Goal: Use online tool/utility: Utilize a website feature to perform a specific function

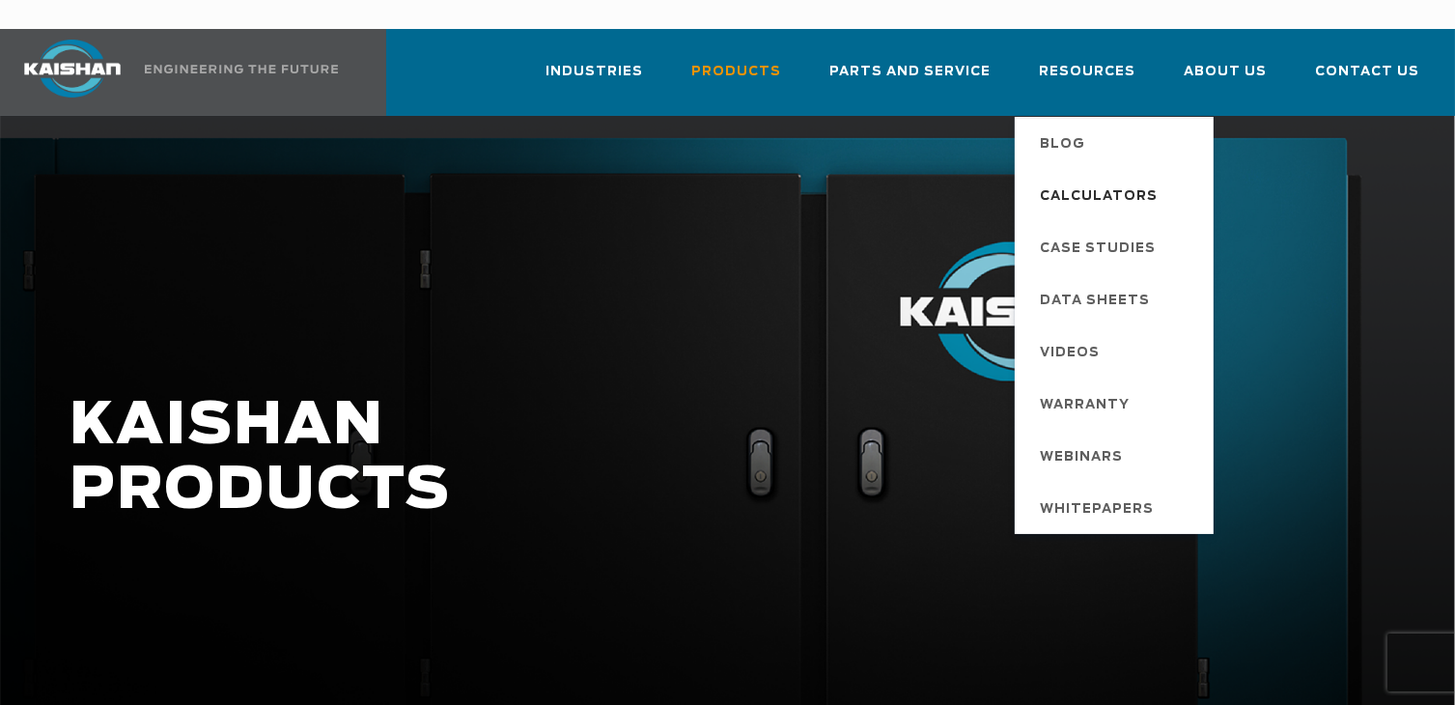
click at [1119, 181] on span "Calculators" at bounding box center [1099, 197] width 118 height 33
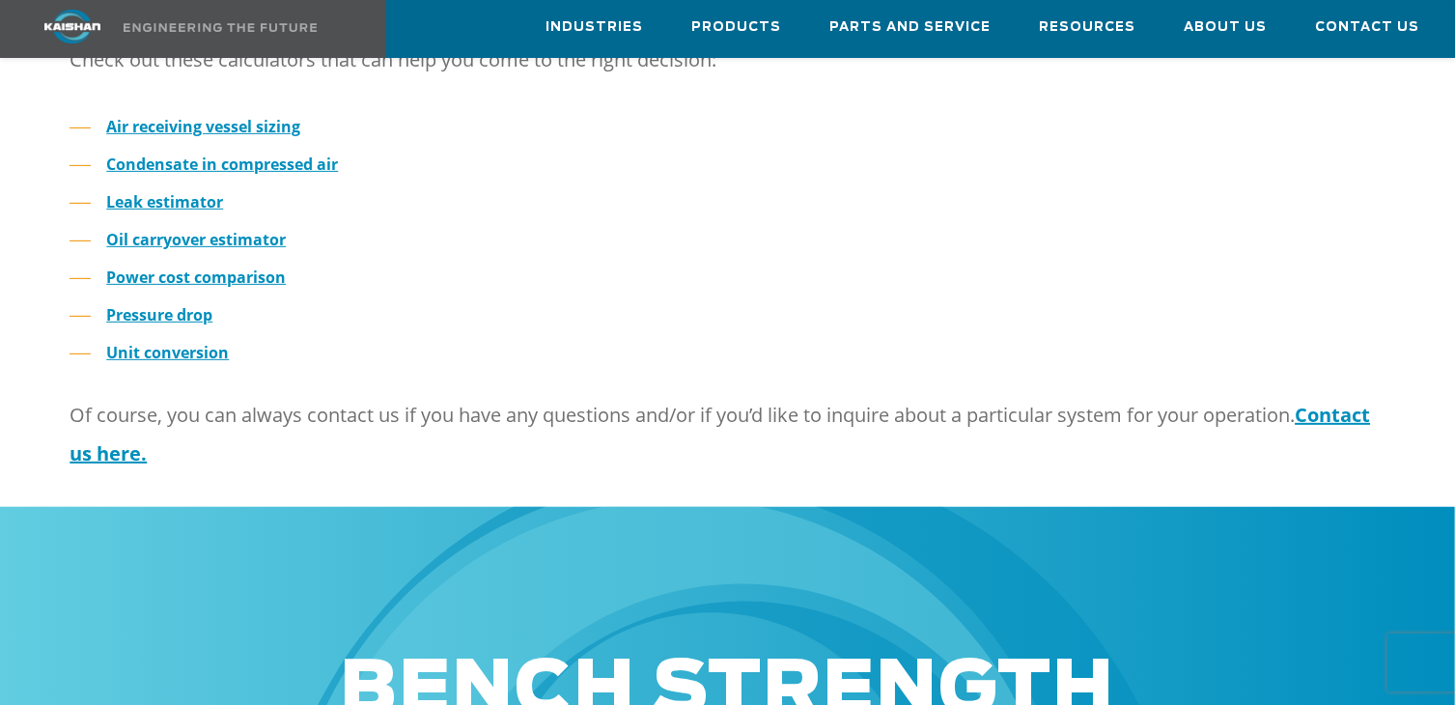
scroll to position [569, 0]
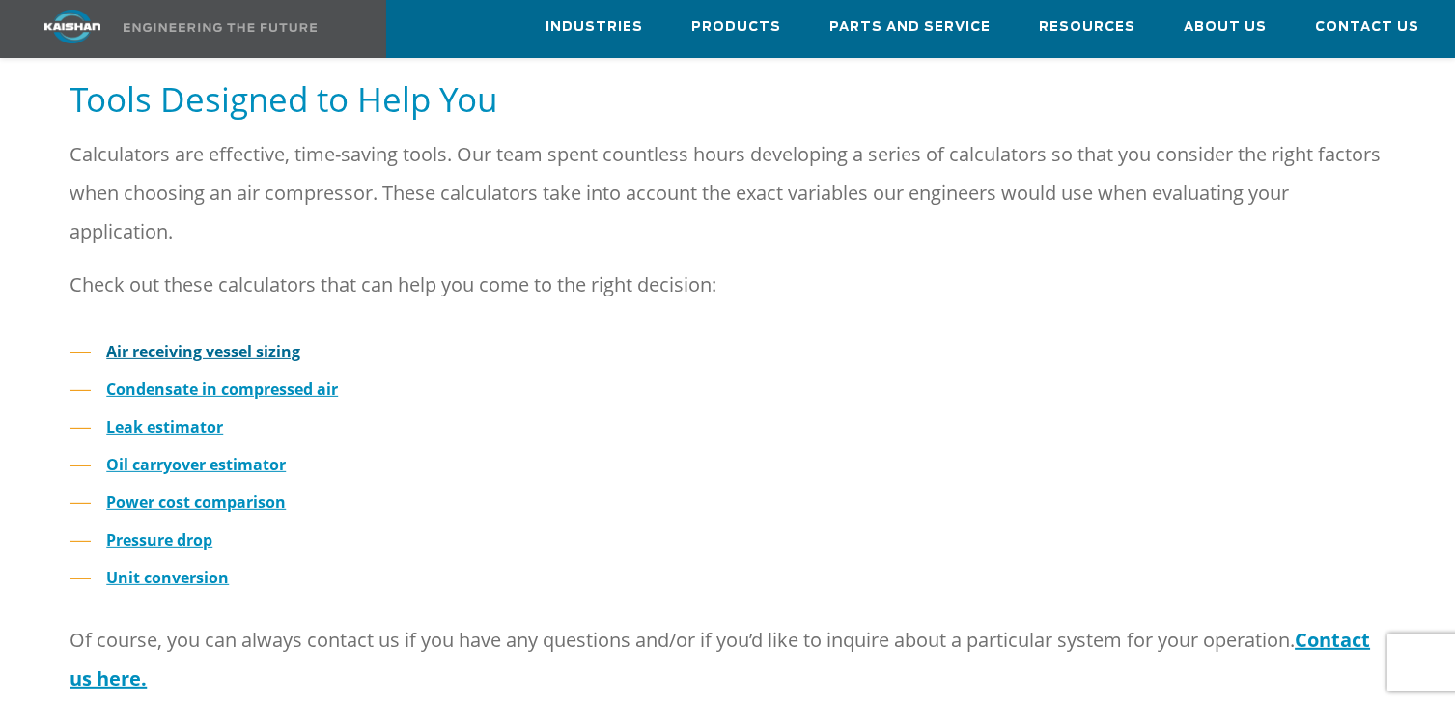
click at [218, 341] on strong "Air receiving vessel sizing" at bounding box center [203, 351] width 194 height 21
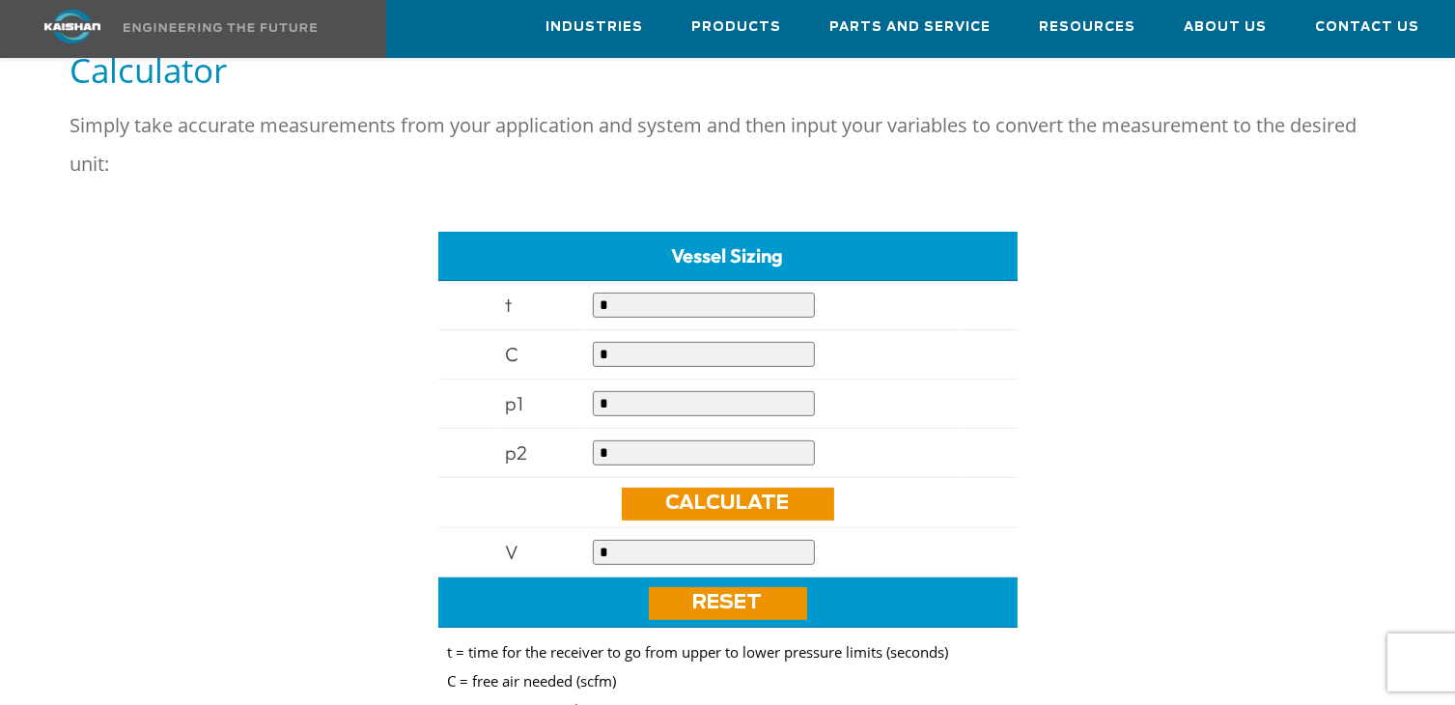
scroll to position [1159, 0]
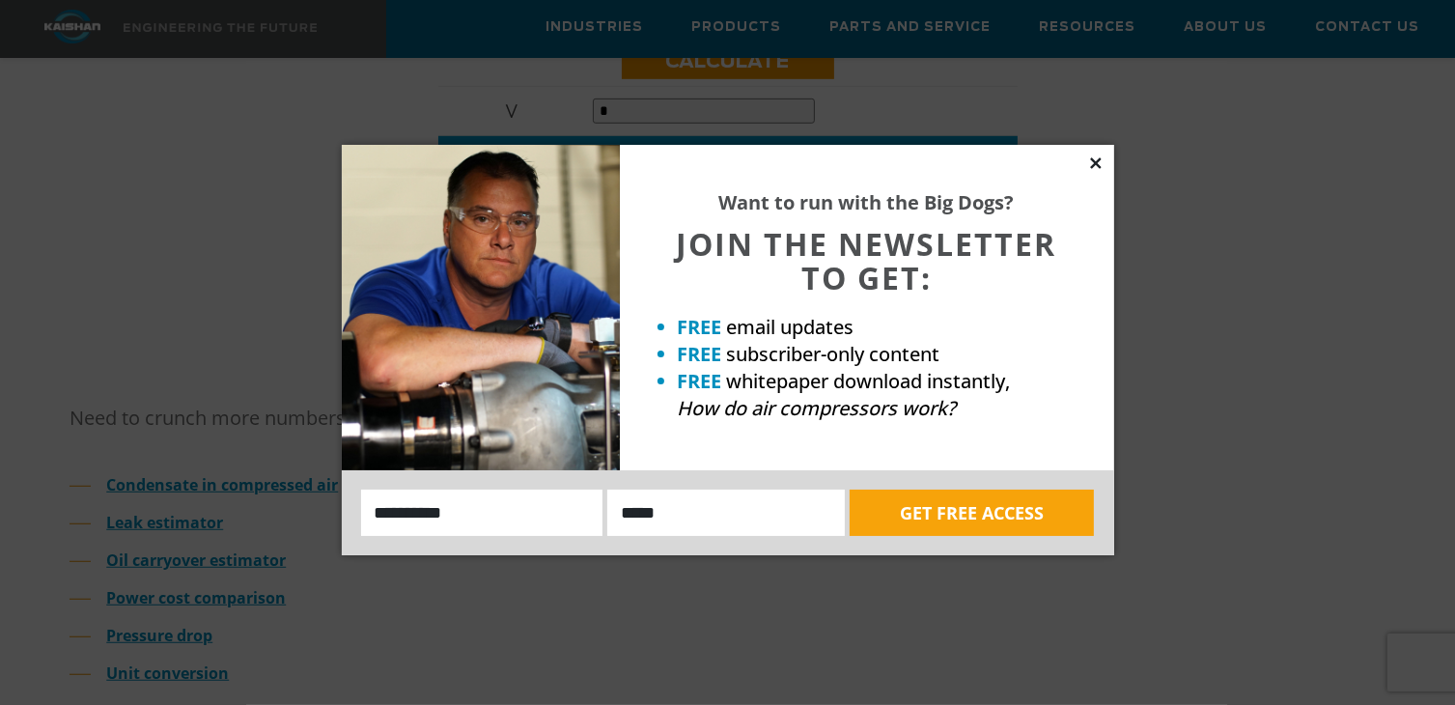
click at [1099, 156] on icon at bounding box center [1095, 162] width 17 height 17
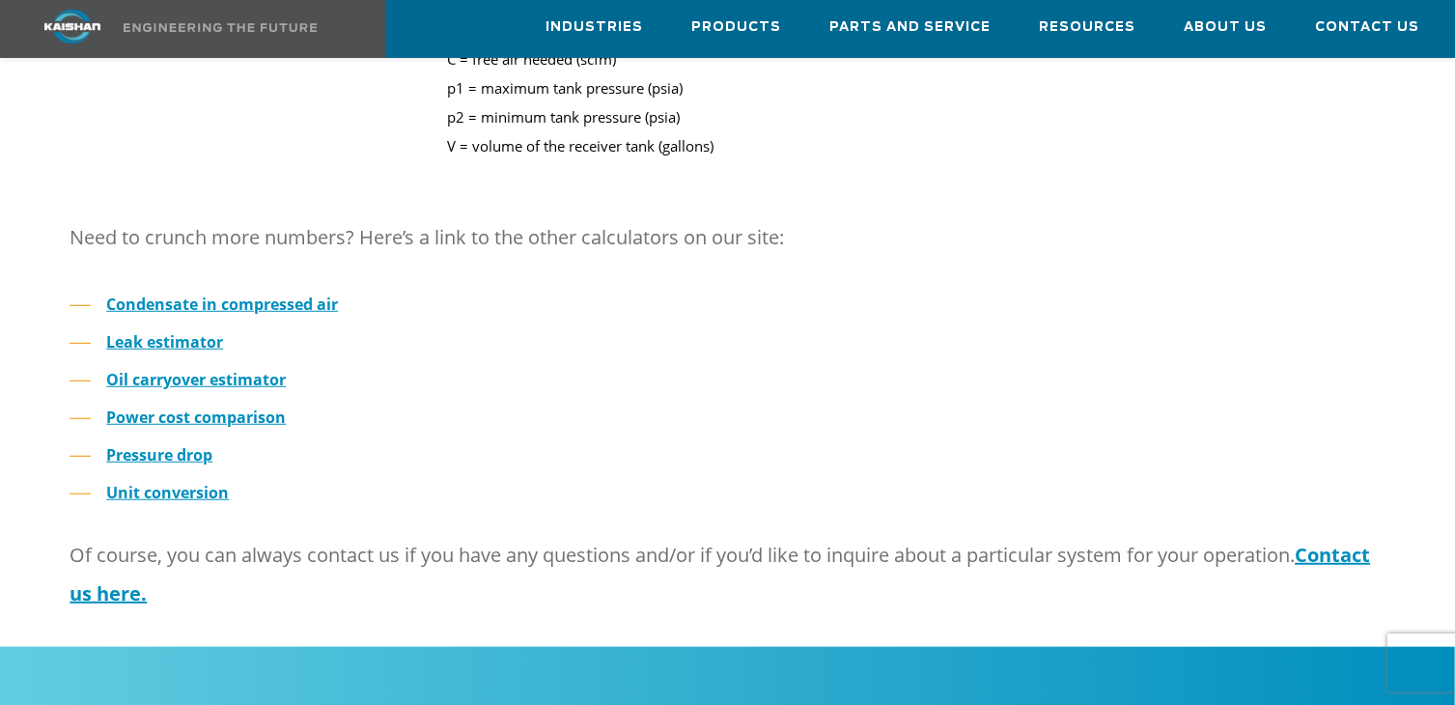
scroll to position [1352, 0]
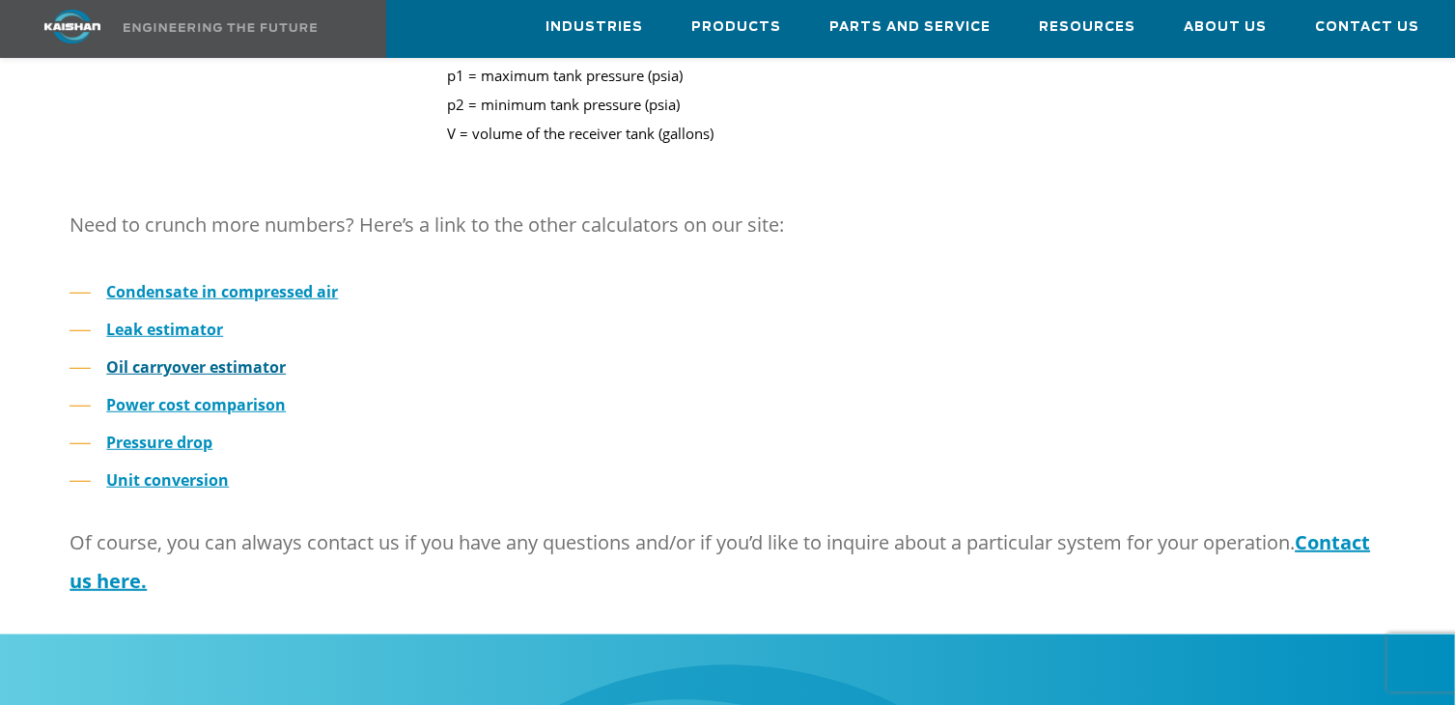
click at [225, 356] on strong "Oil carryover estimator" at bounding box center [196, 366] width 180 height 21
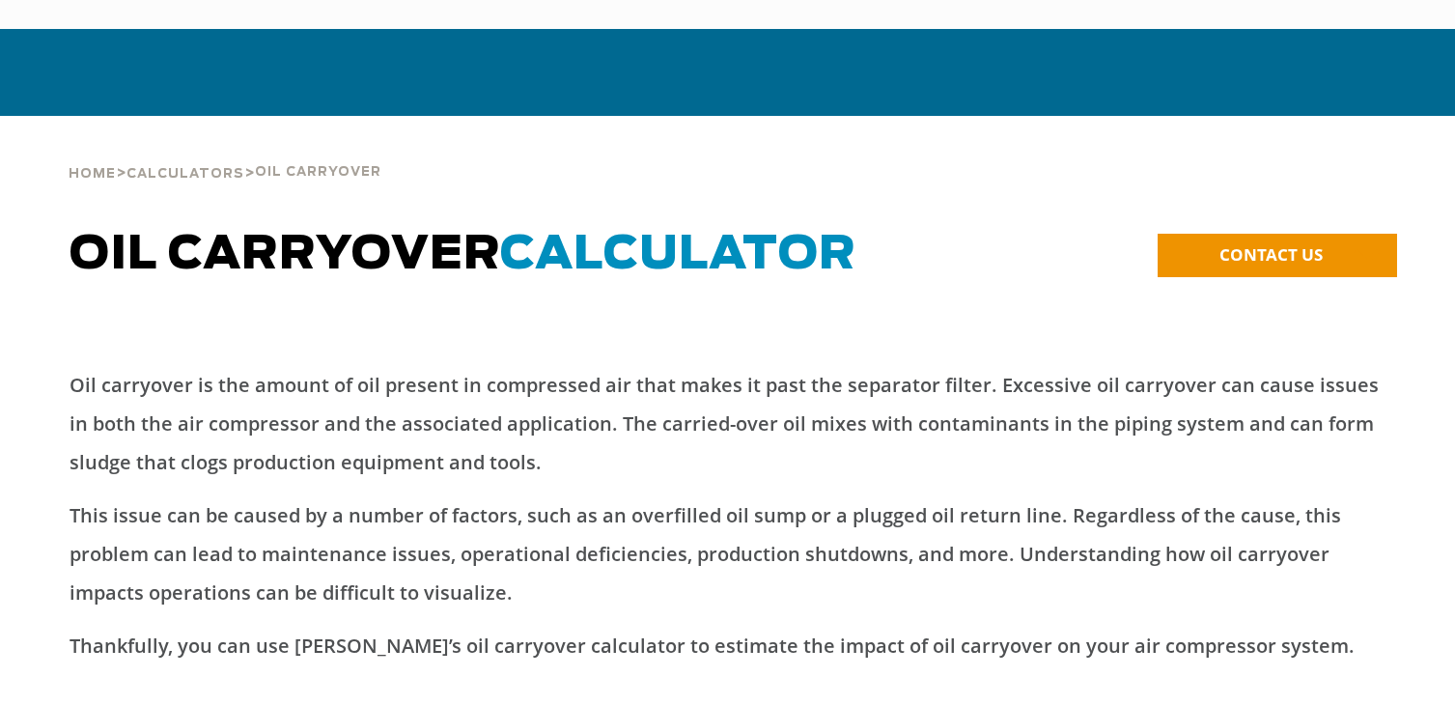
type input "******"
type input "****"
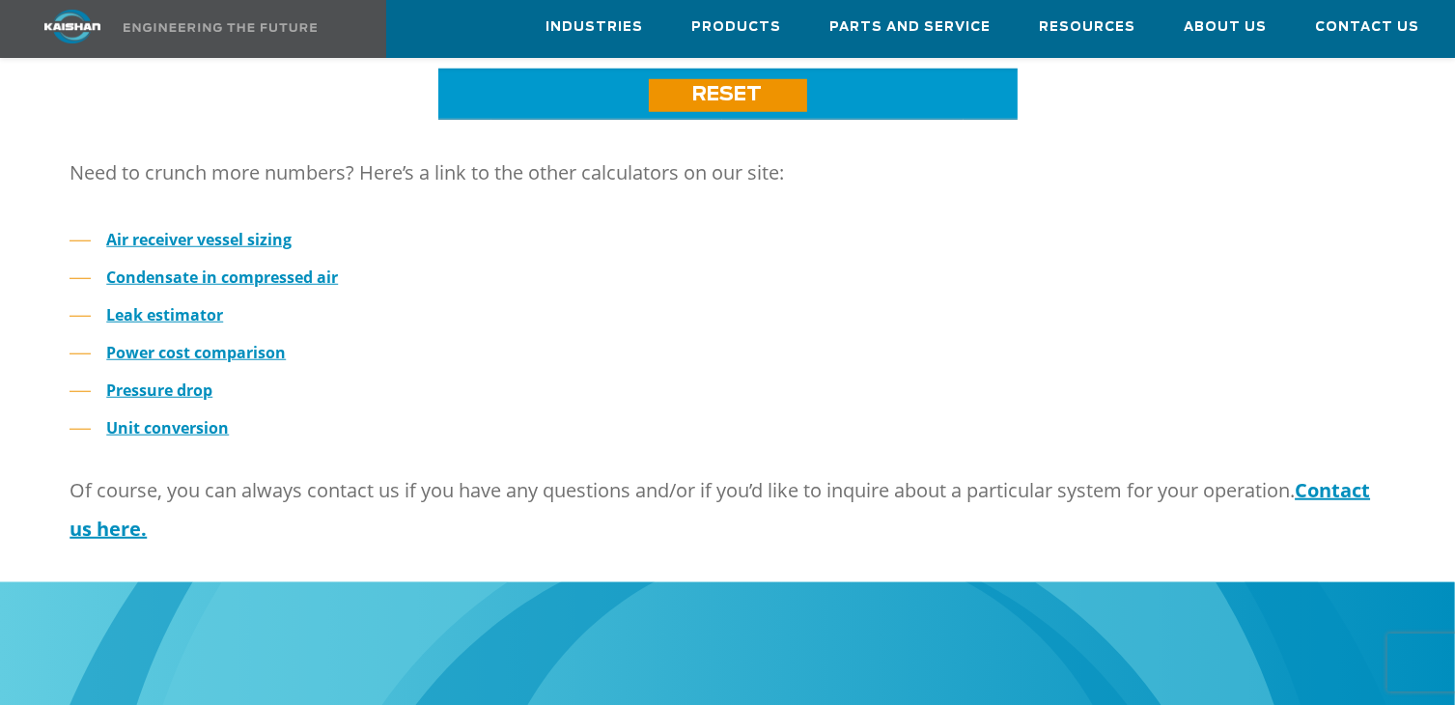
scroll to position [1631, 0]
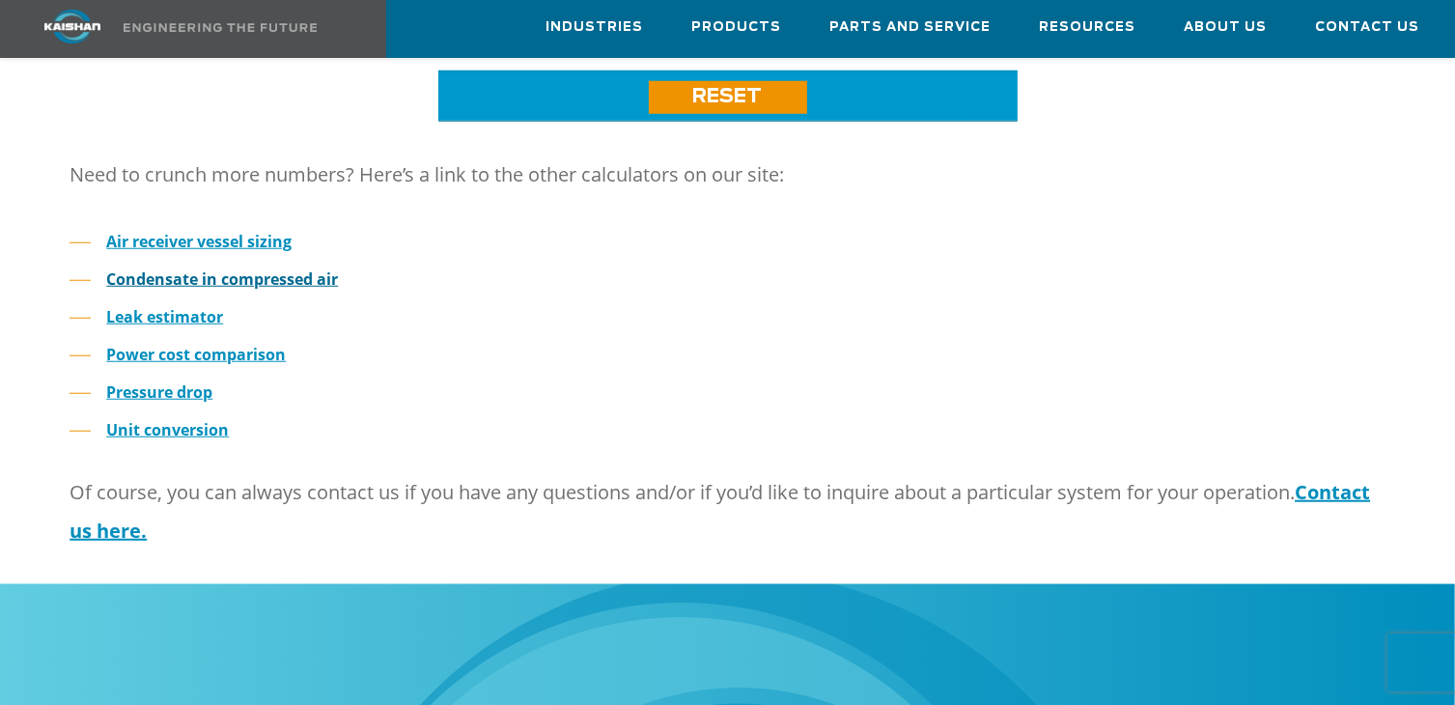
click at [222, 268] on strong "Condensate in compressed air" at bounding box center [222, 278] width 232 height 21
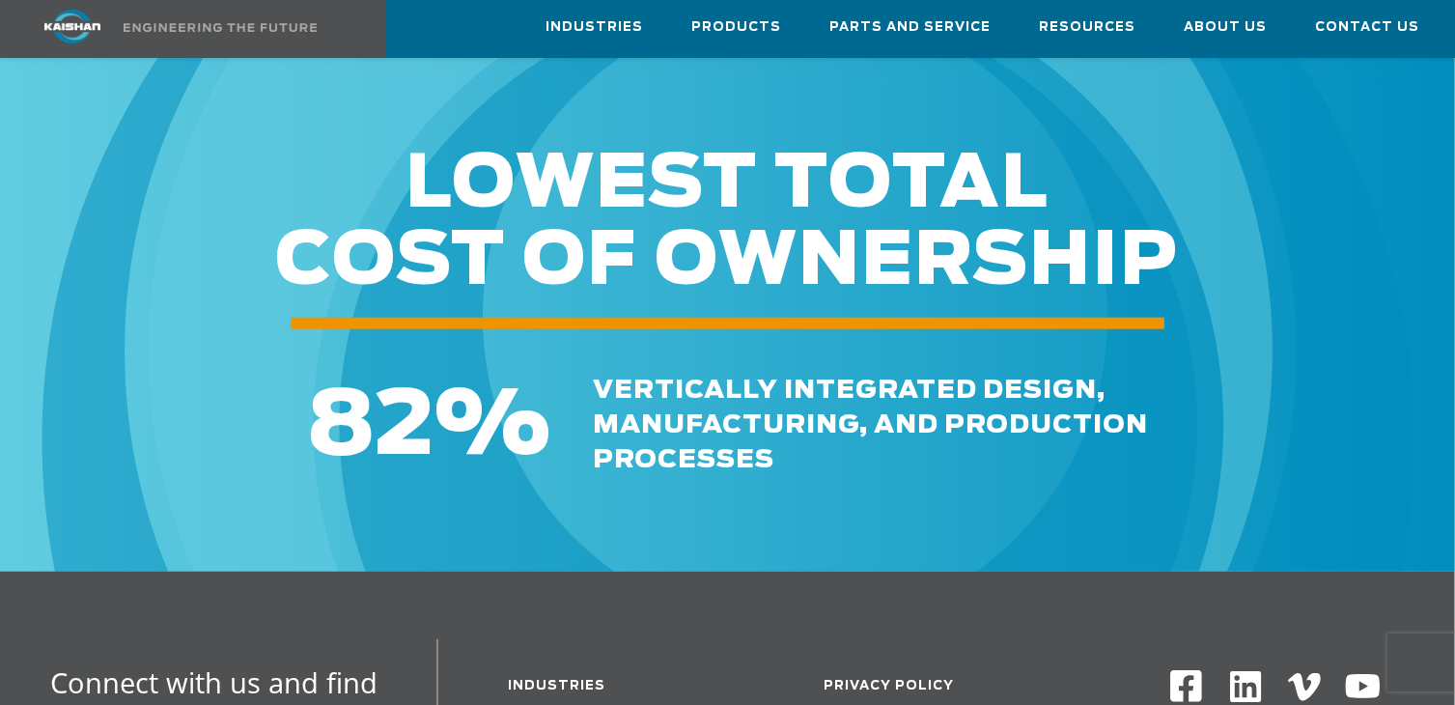
scroll to position [2028, 0]
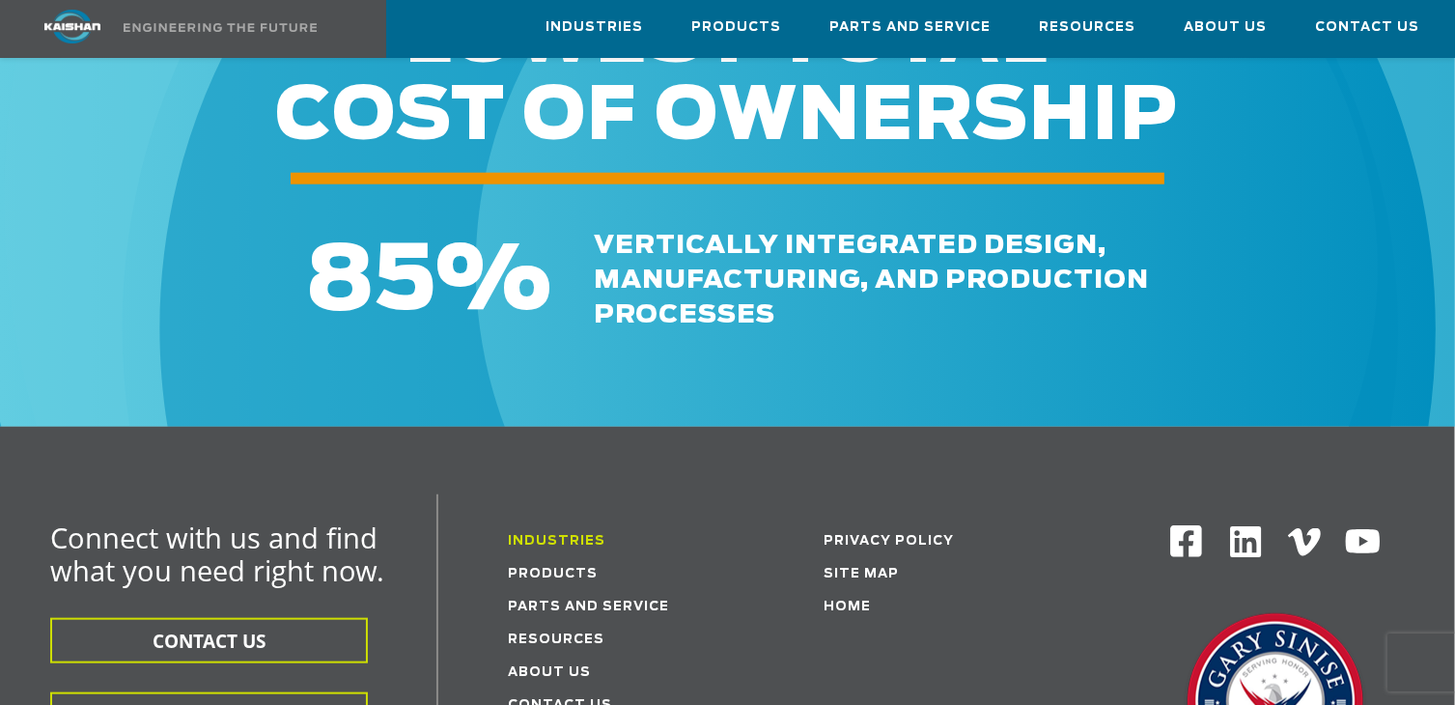
click at [560, 535] on link "Industries" at bounding box center [557, 541] width 98 height 13
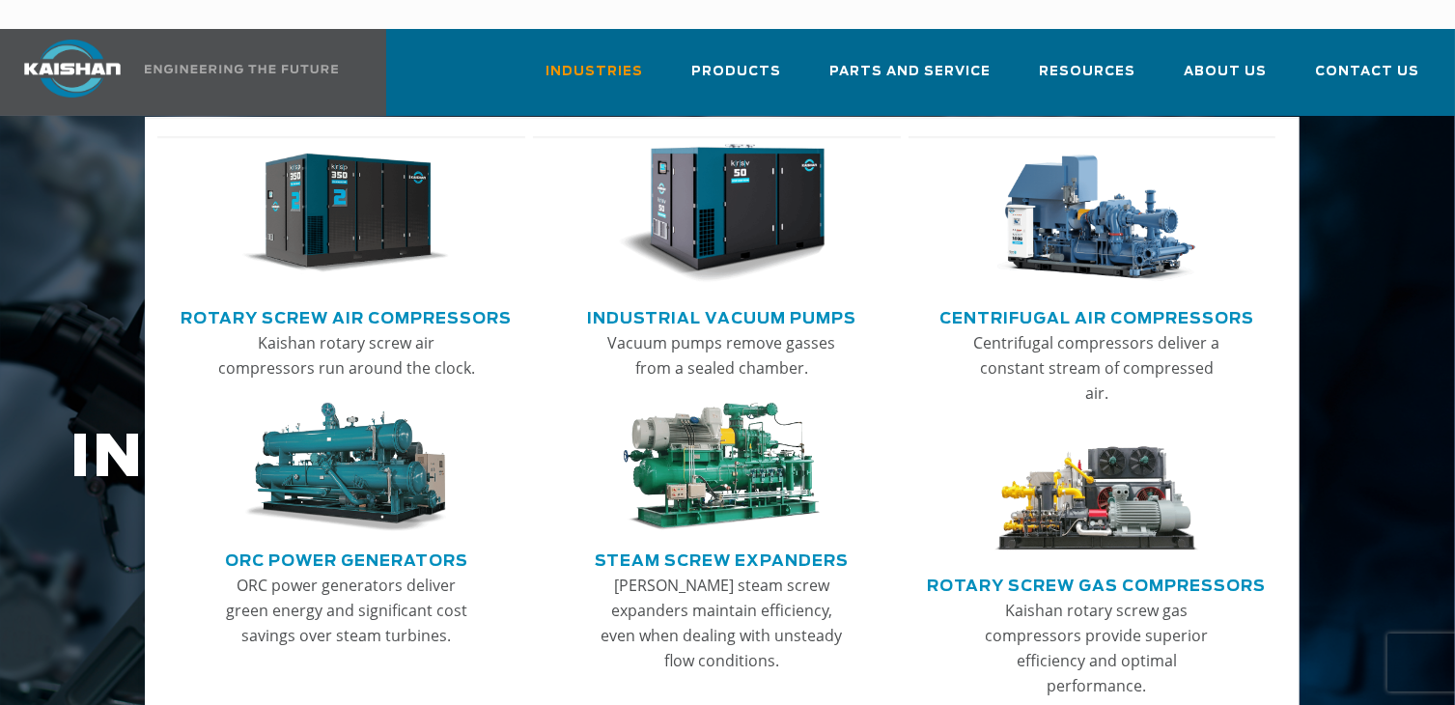
click at [1129, 200] on img "Main menu" at bounding box center [1098, 214] width 208 height 140
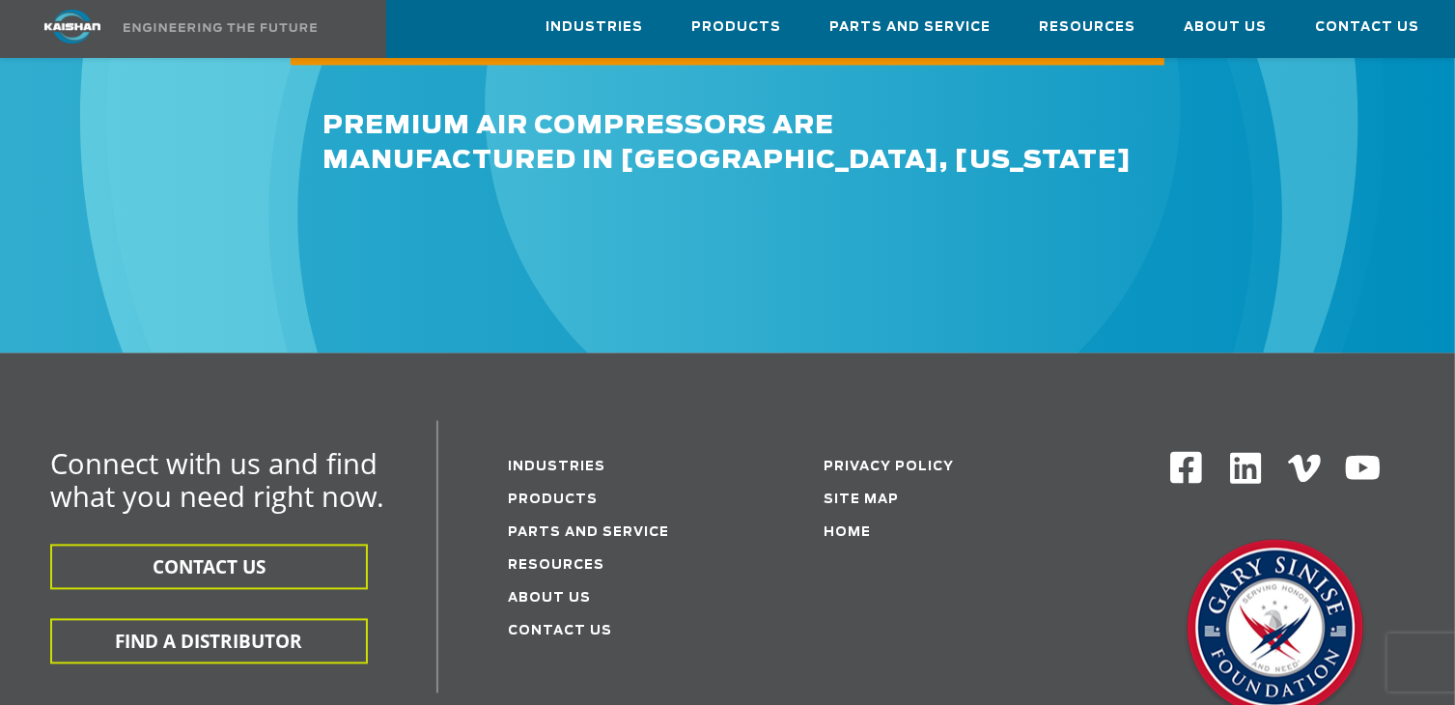
scroll to position [4242, 0]
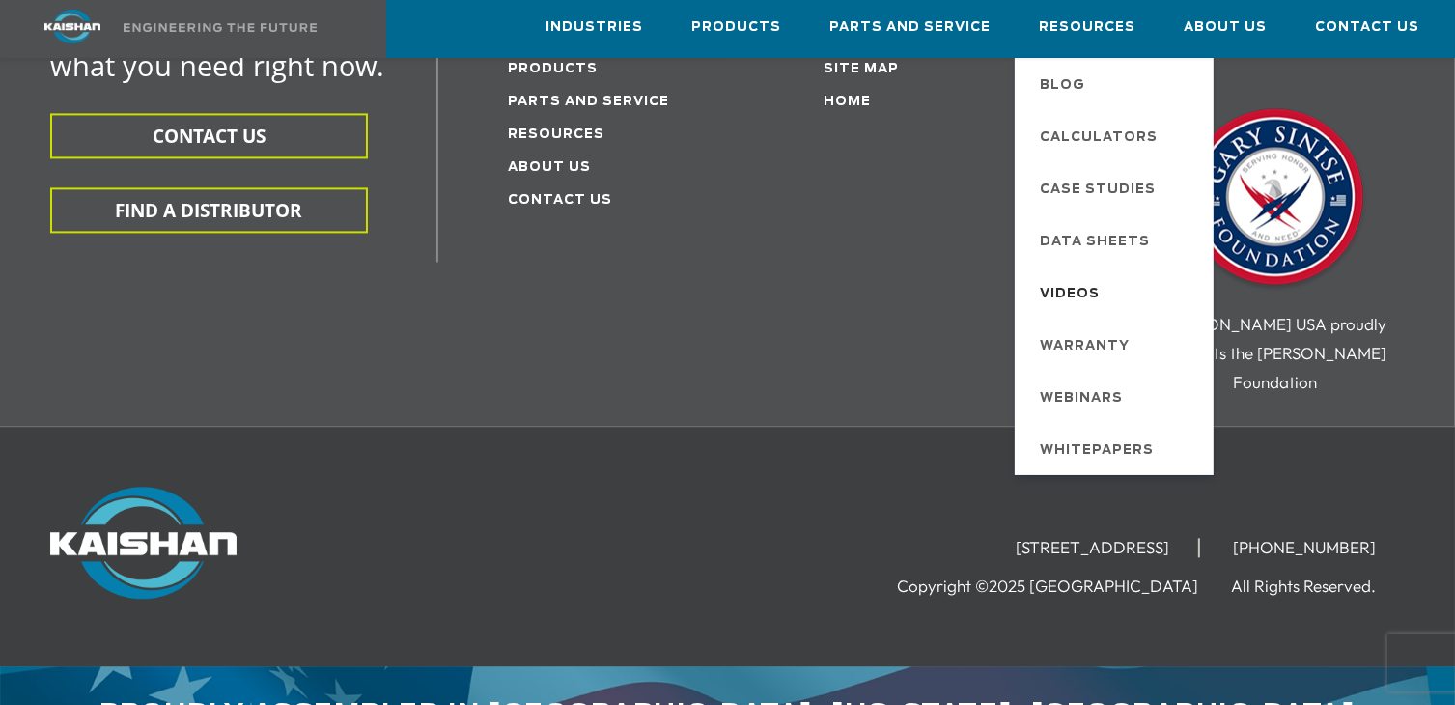
click at [1092, 288] on span "Videos" at bounding box center [1070, 294] width 60 height 33
click at [1132, 140] on span "Calculators" at bounding box center [1099, 138] width 118 height 33
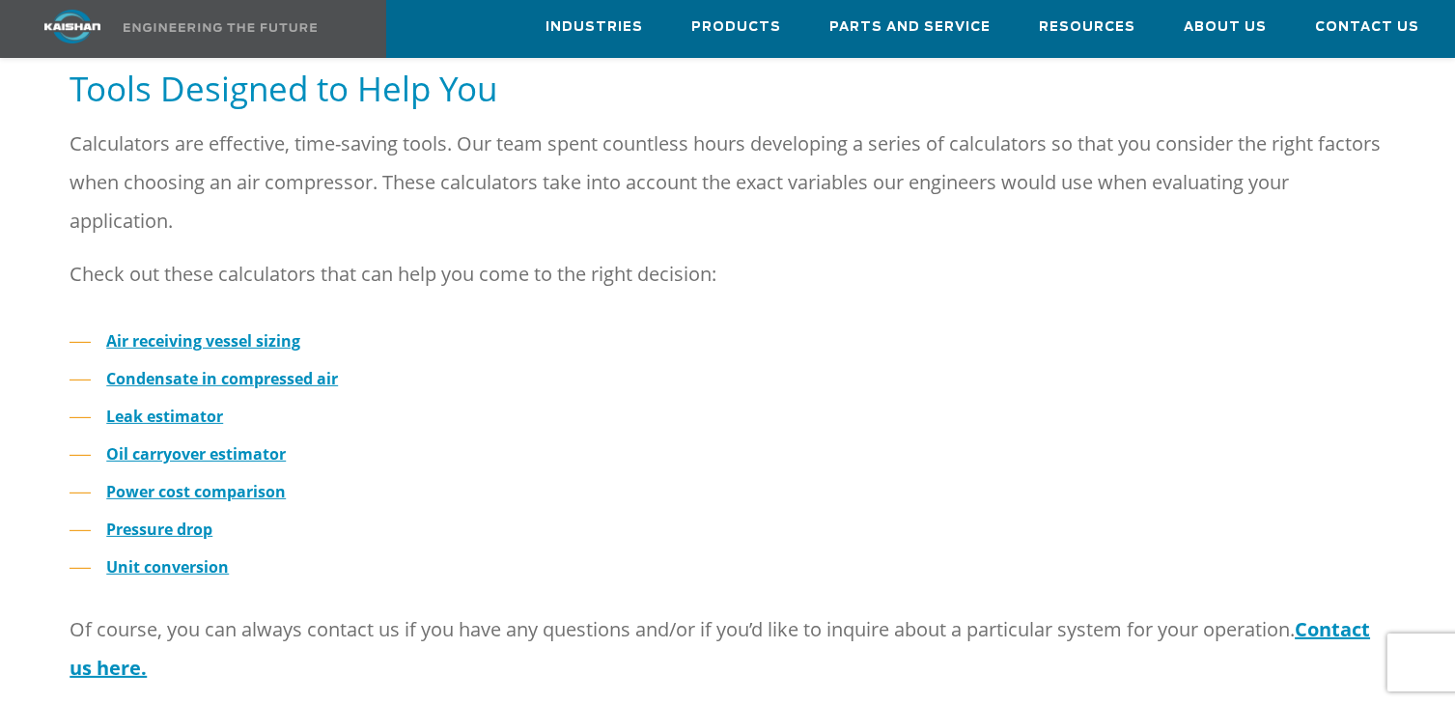
scroll to position [966, 0]
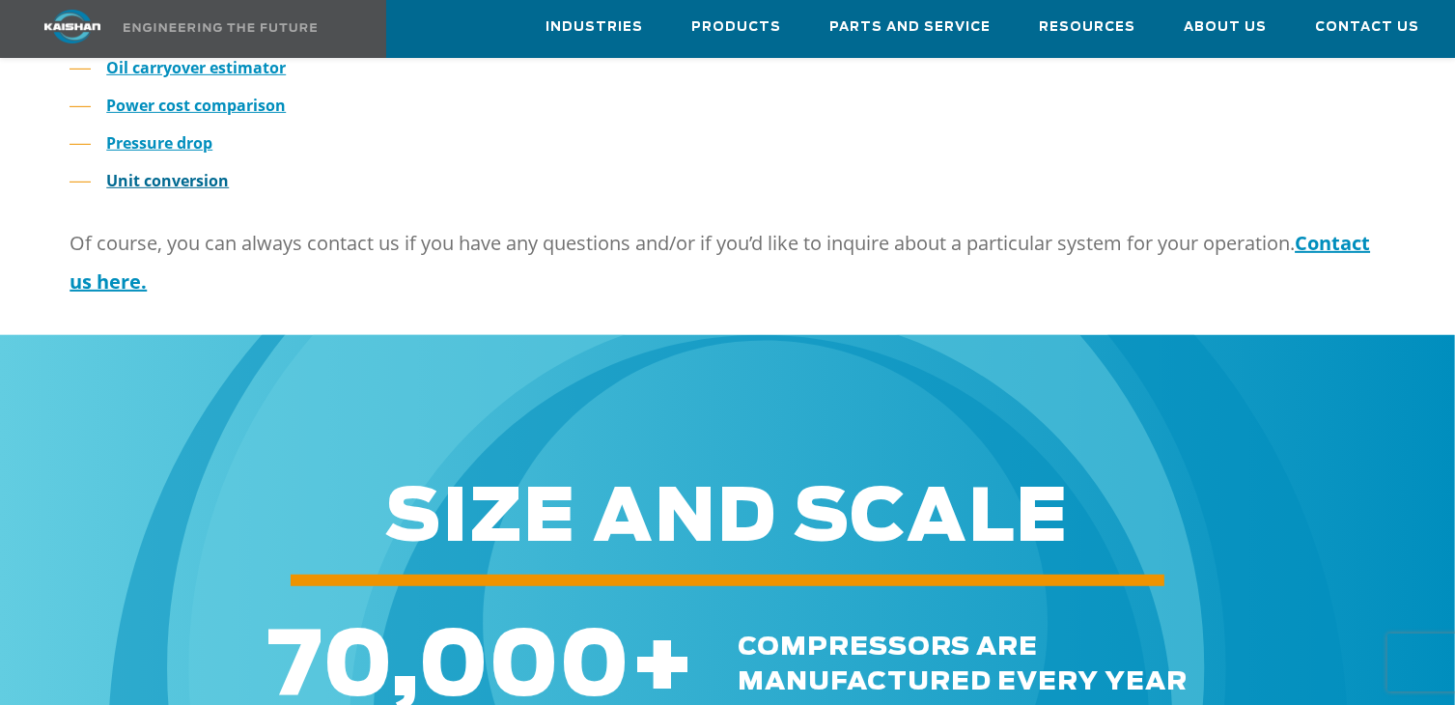
click at [200, 170] on link "Unit conversion" at bounding box center [167, 180] width 123 height 21
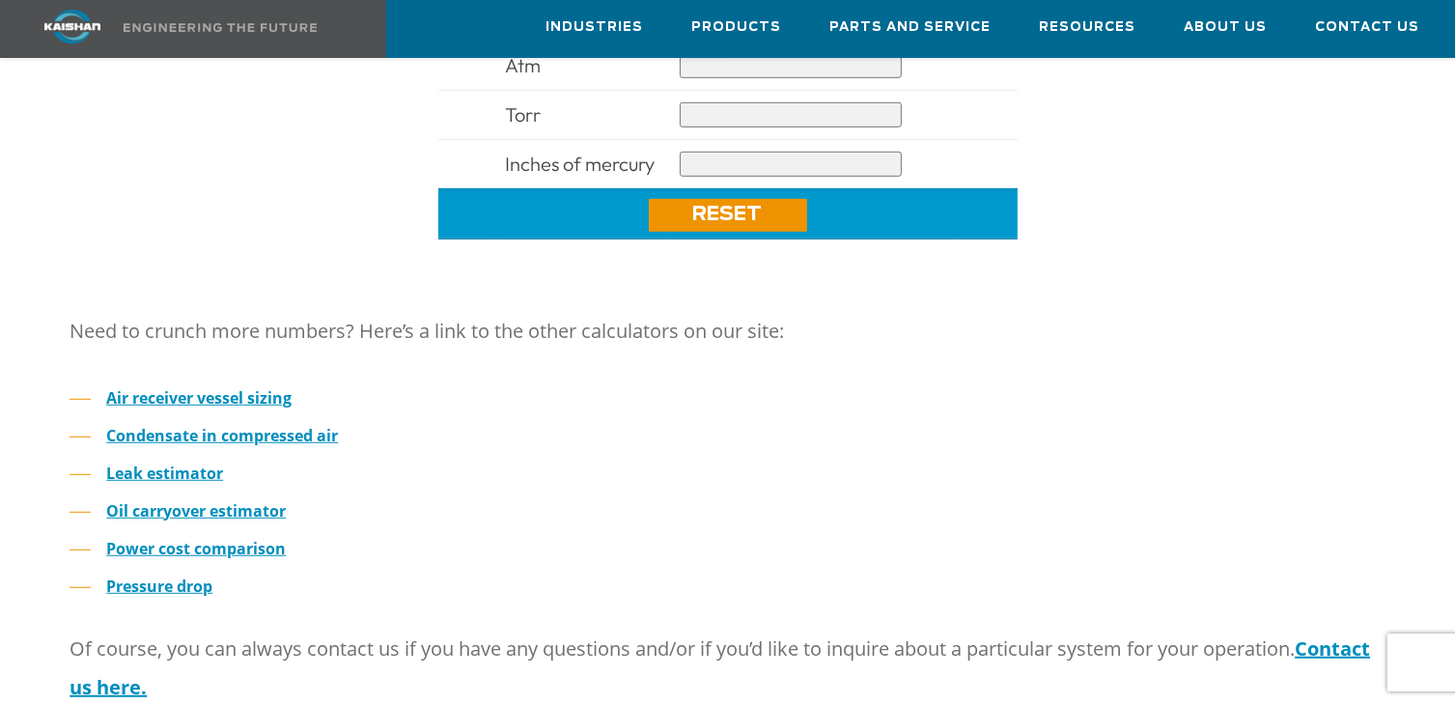
scroll to position [1344, 0]
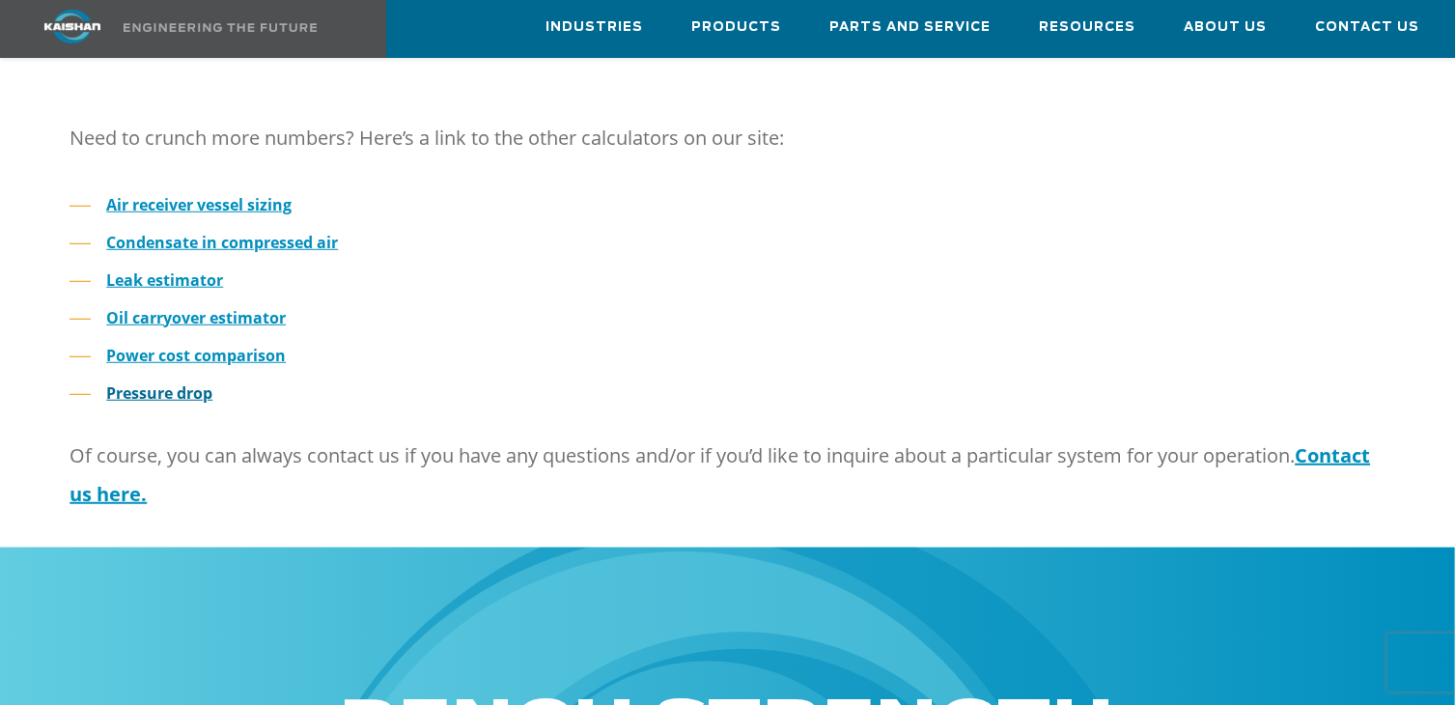
click at [192, 382] on strong "Pressure drop" at bounding box center [159, 392] width 106 height 21
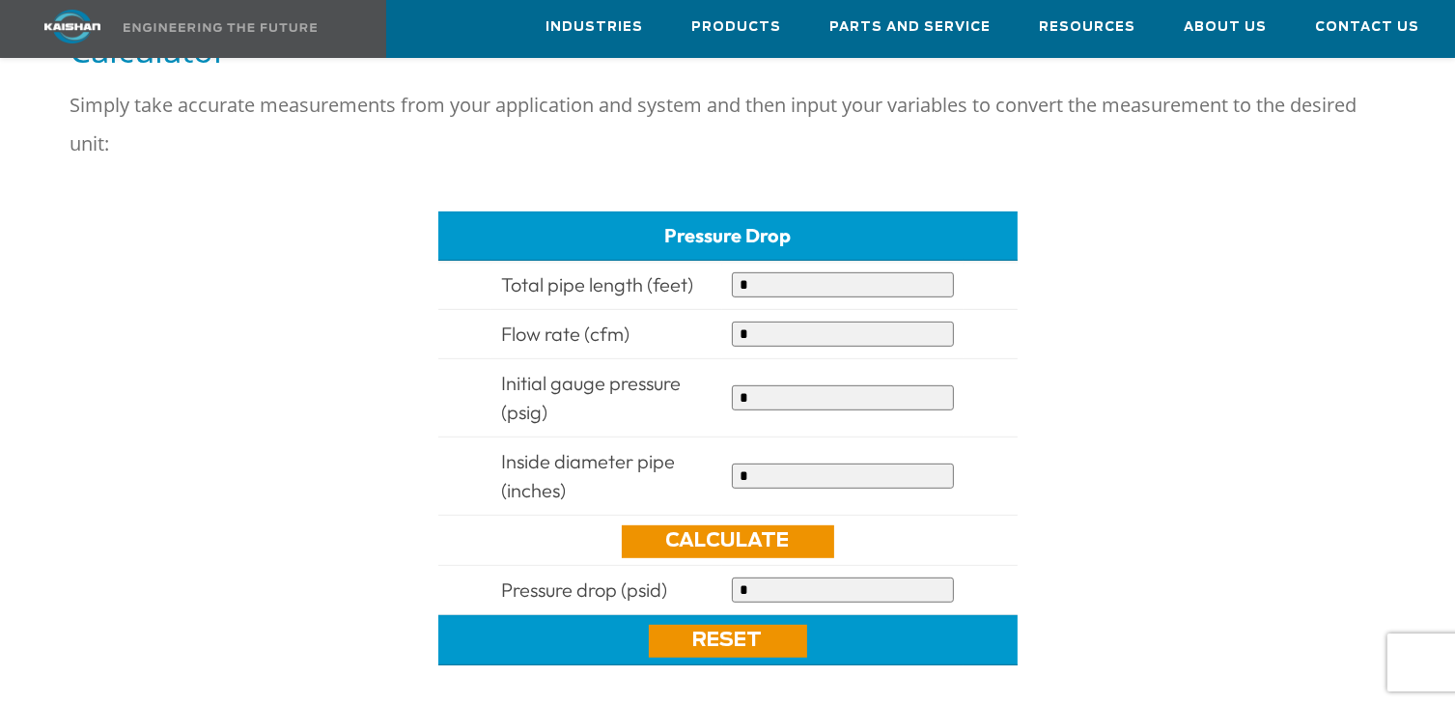
scroll to position [772, 0]
